Goal: Task Accomplishment & Management: Use online tool/utility

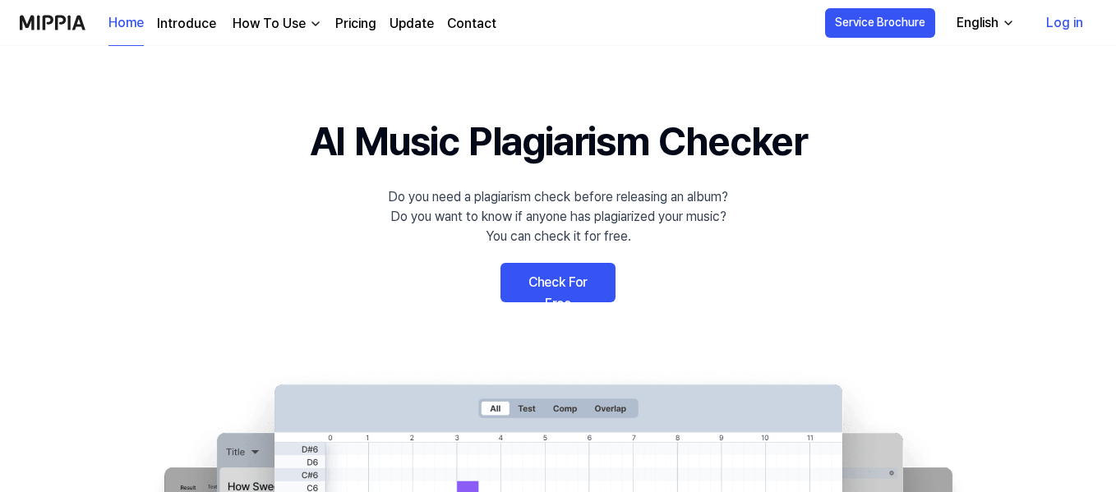
scroll to position [82, 0]
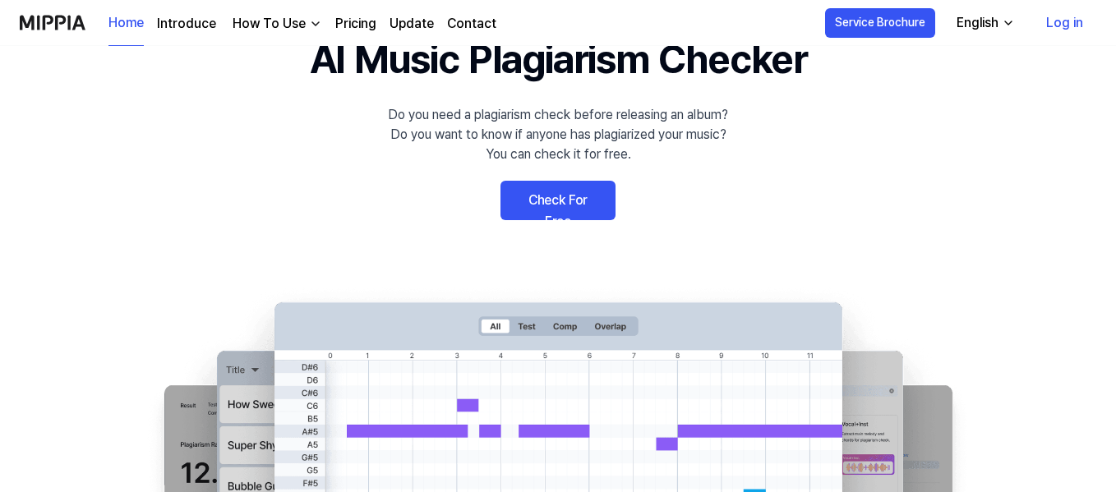
click at [564, 196] on link "Check For Free" at bounding box center [558, 200] width 115 height 39
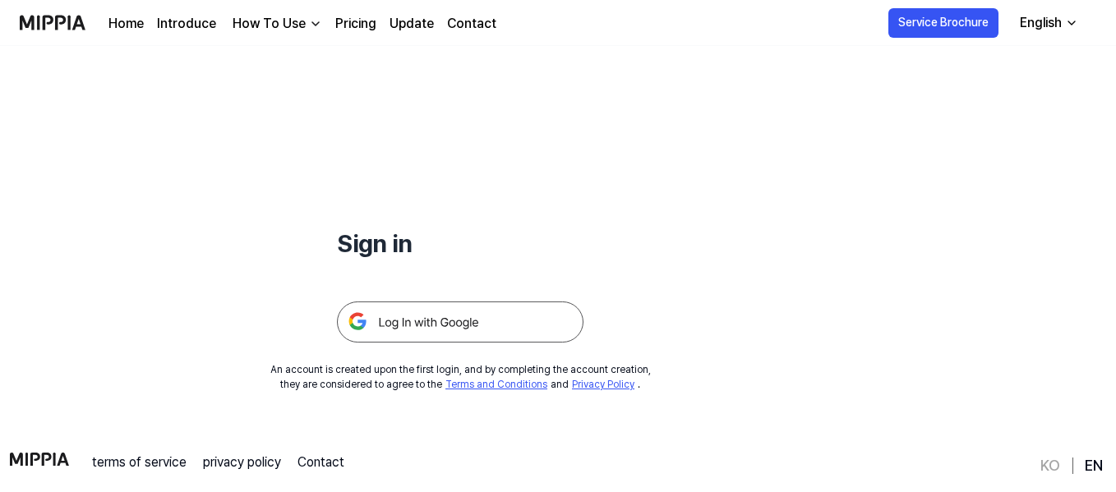
scroll to position [158, 0]
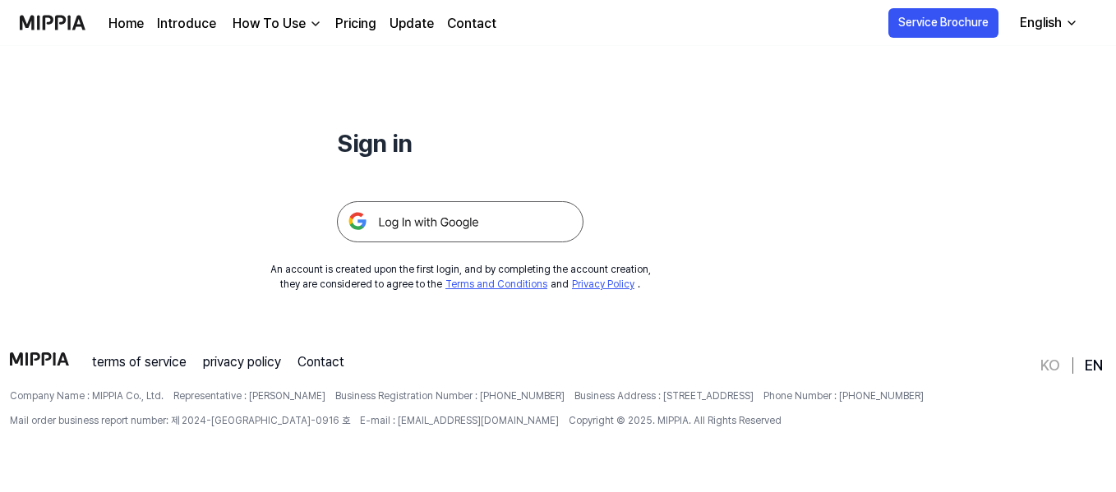
click at [471, 224] on img at bounding box center [460, 221] width 247 height 41
